Goal: Entertainment & Leisure: Consume media (video, audio)

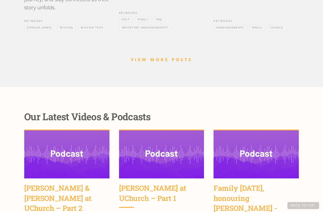
scroll to position [733, 0]
click at [83, 155] on img at bounding box center [66, 154] width 85 height 48
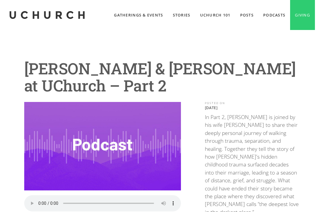
click at [39, 199] on audio "Your browser does not support the audio element." at bounding box center [102, 203] width 157 height 16
click at [44, 196] on audio "Your browser does not support the audio element." at bounding box center [102, 203] width 157 height 16
click at [41, 200] on audio "Your browser does not support the audio element." at bounding box center [102, 203] width 157 height 16
click at [40, 199] on audio "Your browser does not support the audio element." at bounding box center [102, 203] width 157 height 16
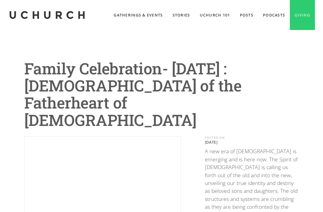
scroll to position [31, 0]
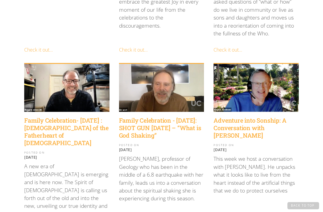
scroll to position [285, 0]
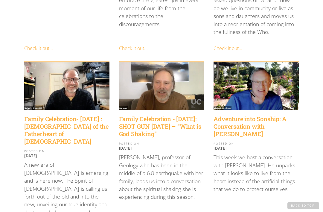
click at [249, 116] on h4 "Adventure into Sonship: A Conversation with [PERSON_NAME]" at bounding box center [256, 126] width 85 height 22
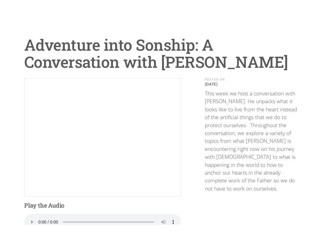
scroll to position [6, 0]
